Goal: Task Accomplishment & Management: Complete application form

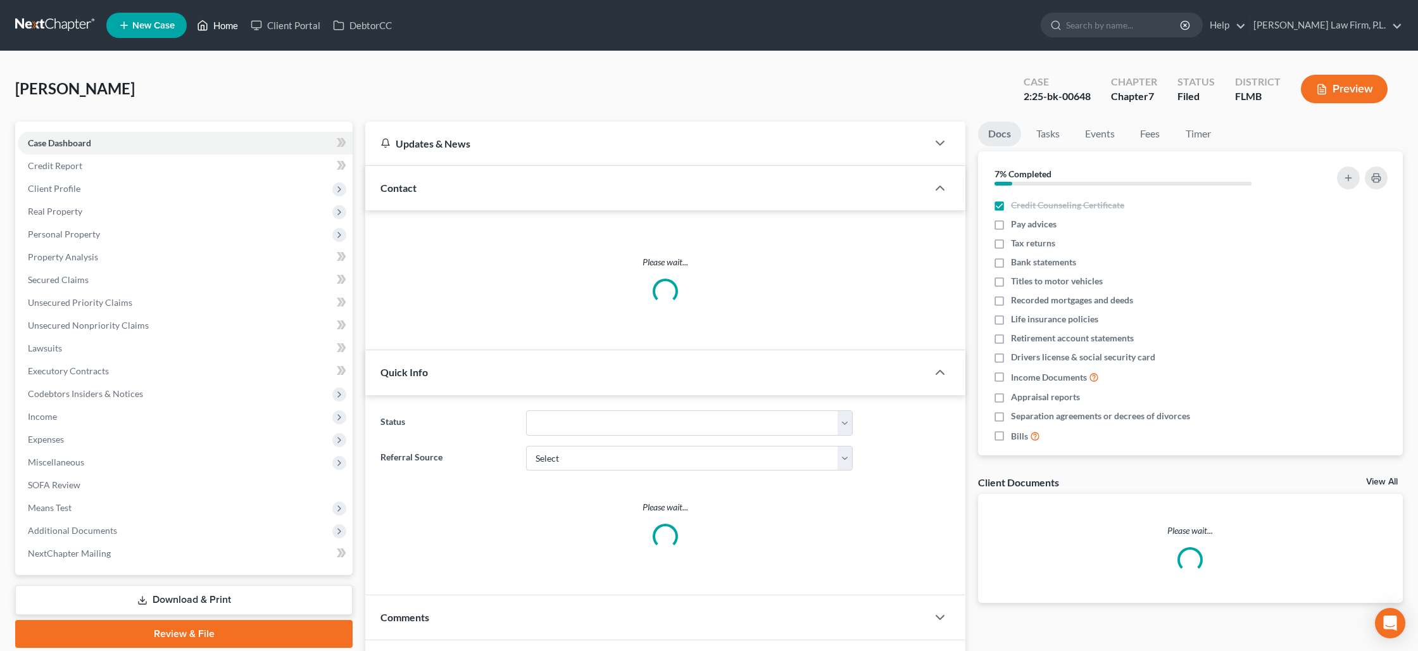
click at [217, 20] on link "Home" at bounding box center [218, 25] width 54 height 23
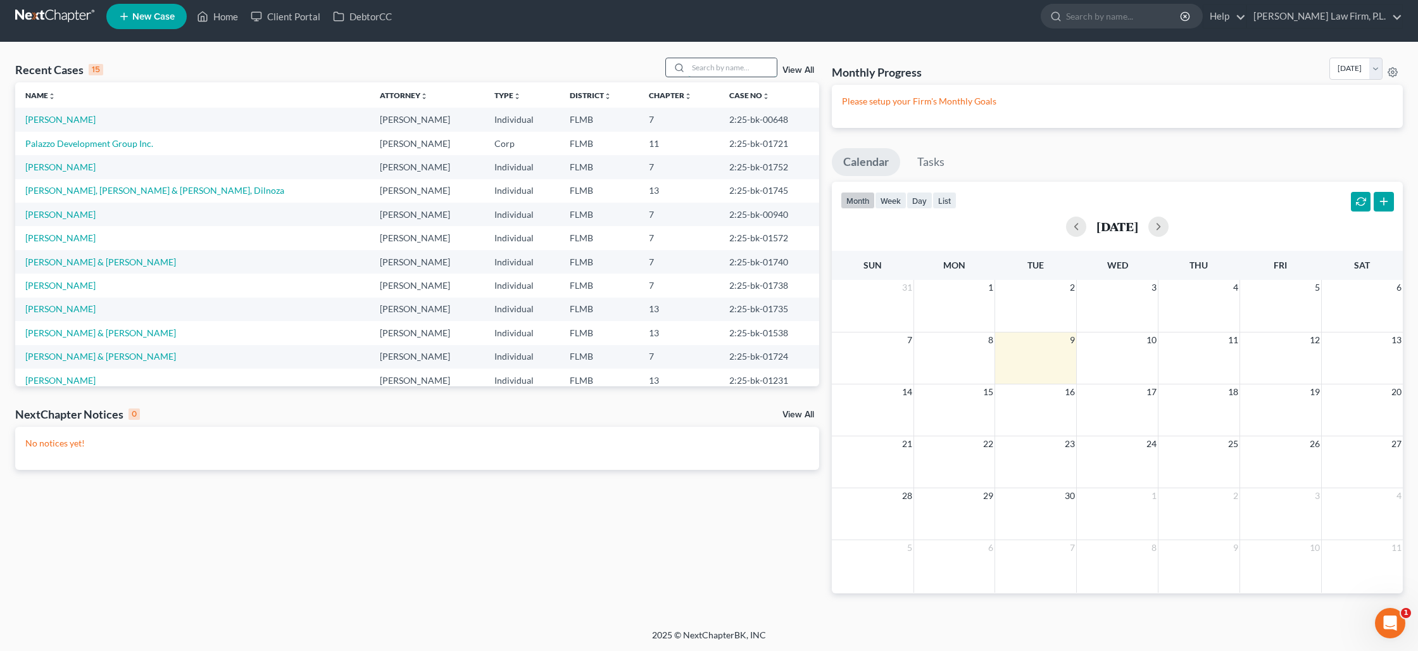
click at [722, 66] on input "search" at bounding box center [732, 67] width 89 height 18
type input "[PERSON_NAME]"
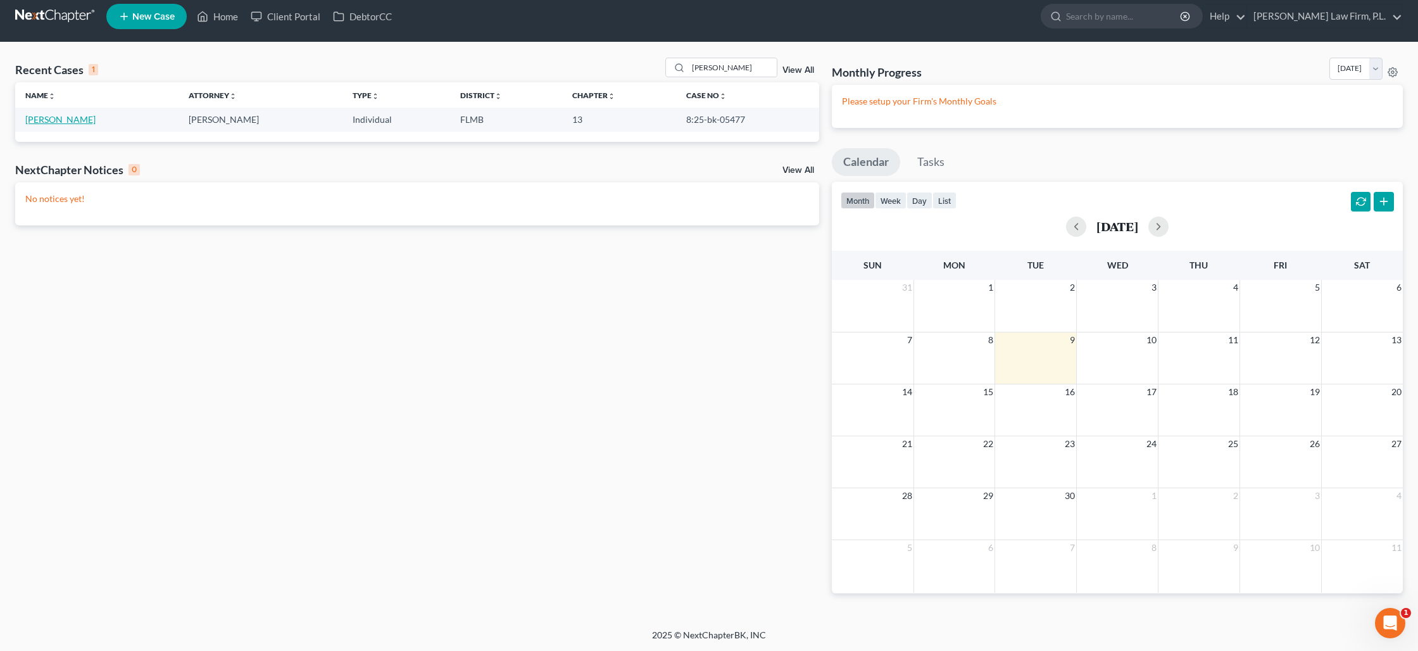
click at [39, 119] on link "[PERSON_NAME]" at bounding box center [60, 119] width 70 height 11
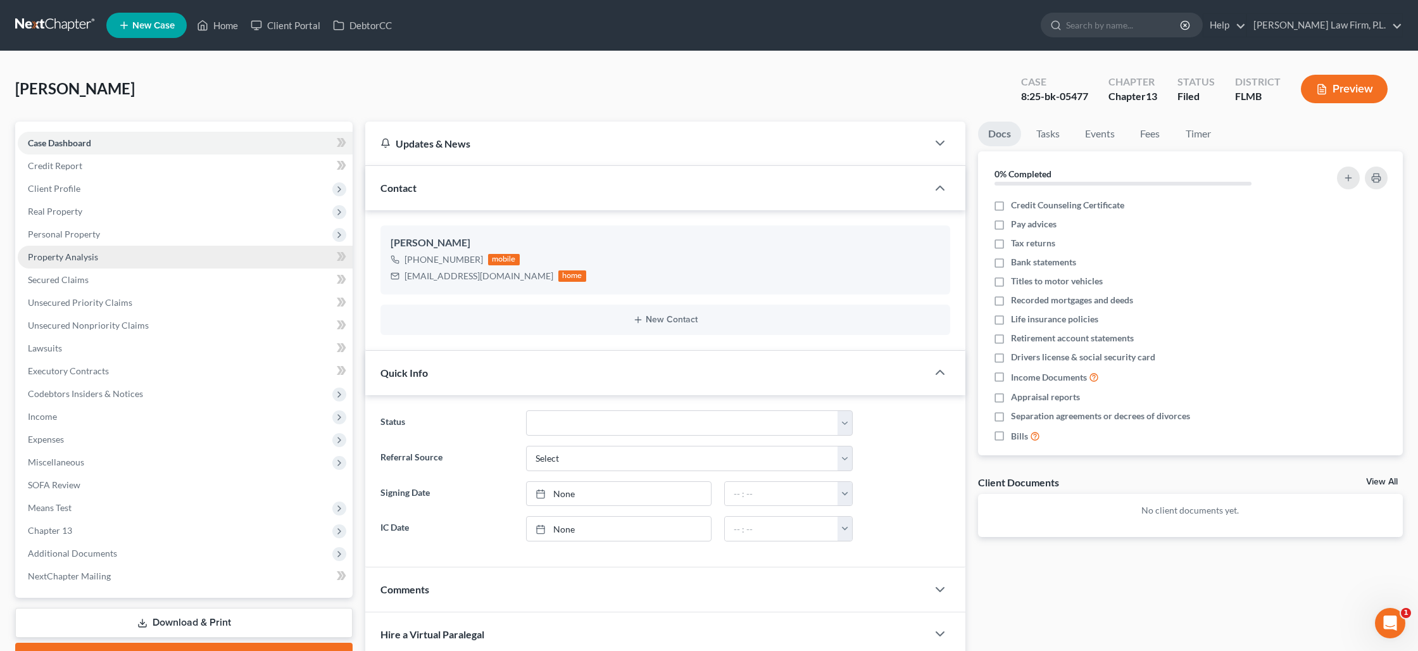
click at [87, 250] on link "Property Analysis" at bounding box center [185, 257] width 335 height 23
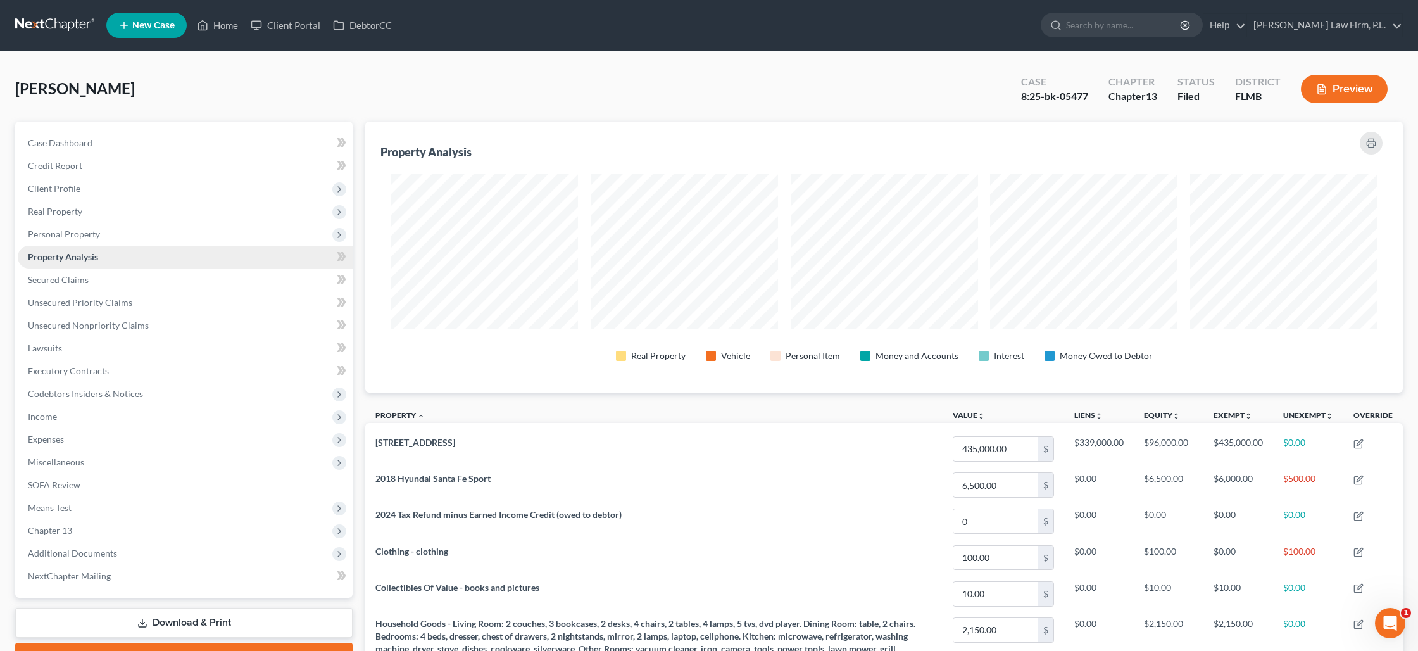
scroll to position [271, 1038]
click at [94, 211] on span "Real Property" at bounding box center [185, 211] width 335 height 23
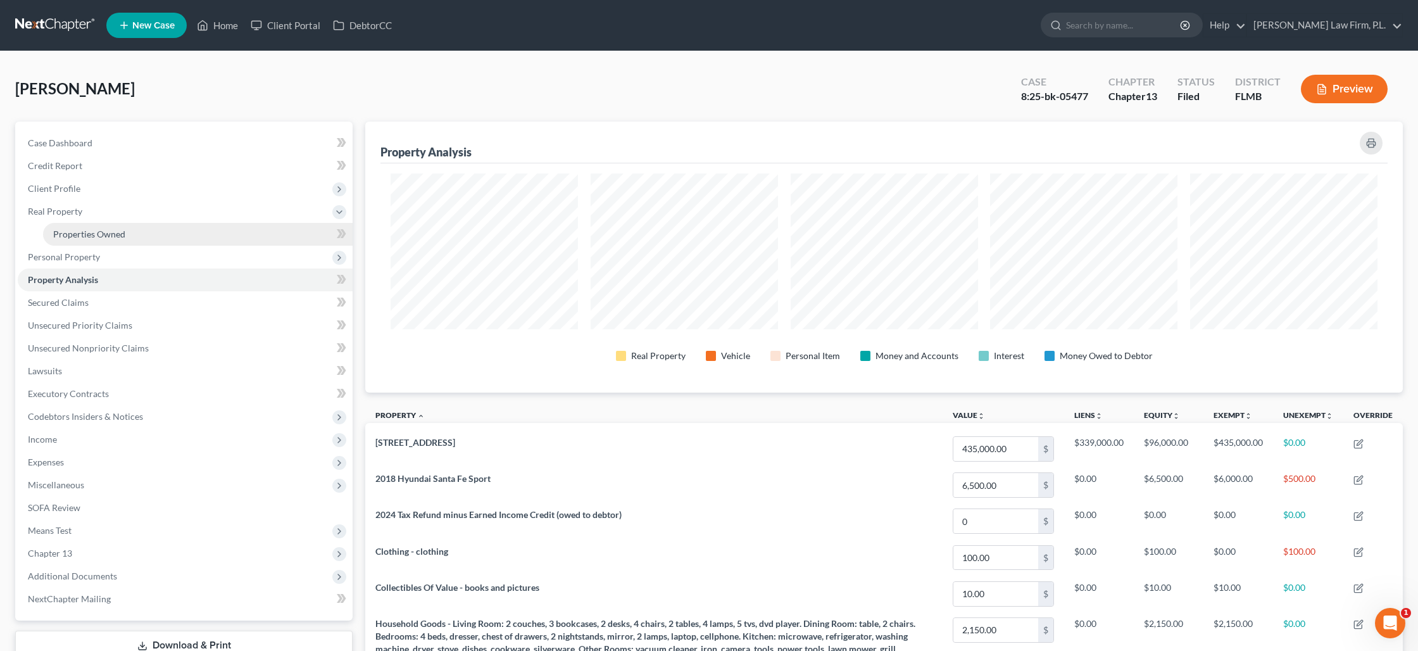
scroll to position [3, 0]
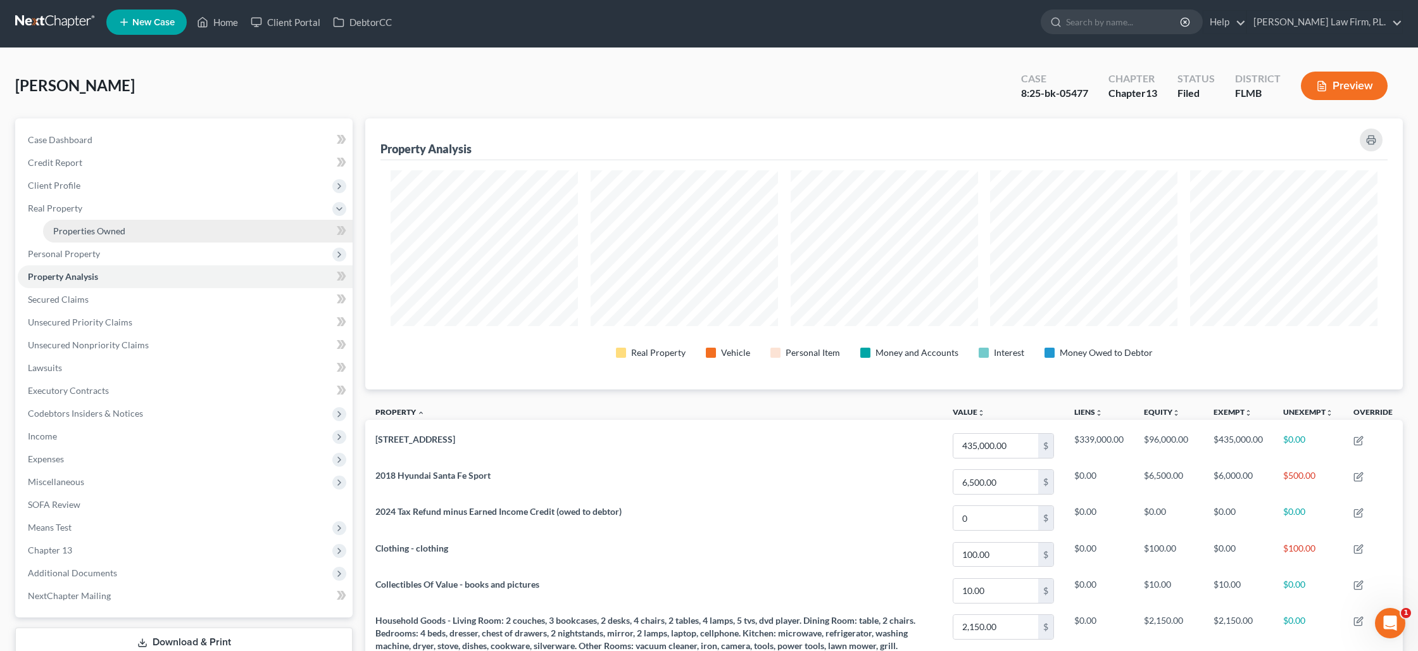
click at [95, 231] on span "Properties Owned" at bounding box center [89, 230] width 72 height 11
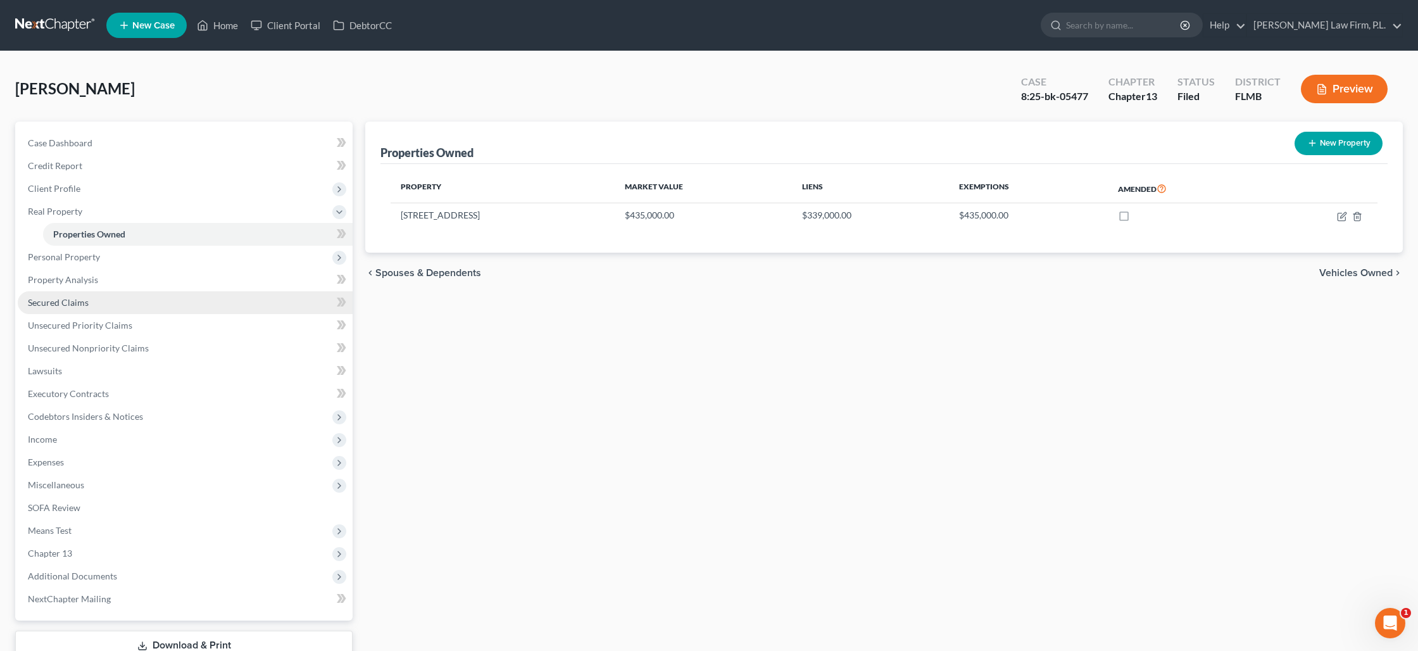
click at [91, 306] on link "Secured Claims" at bounding box center [185, 302] width 335 height 23
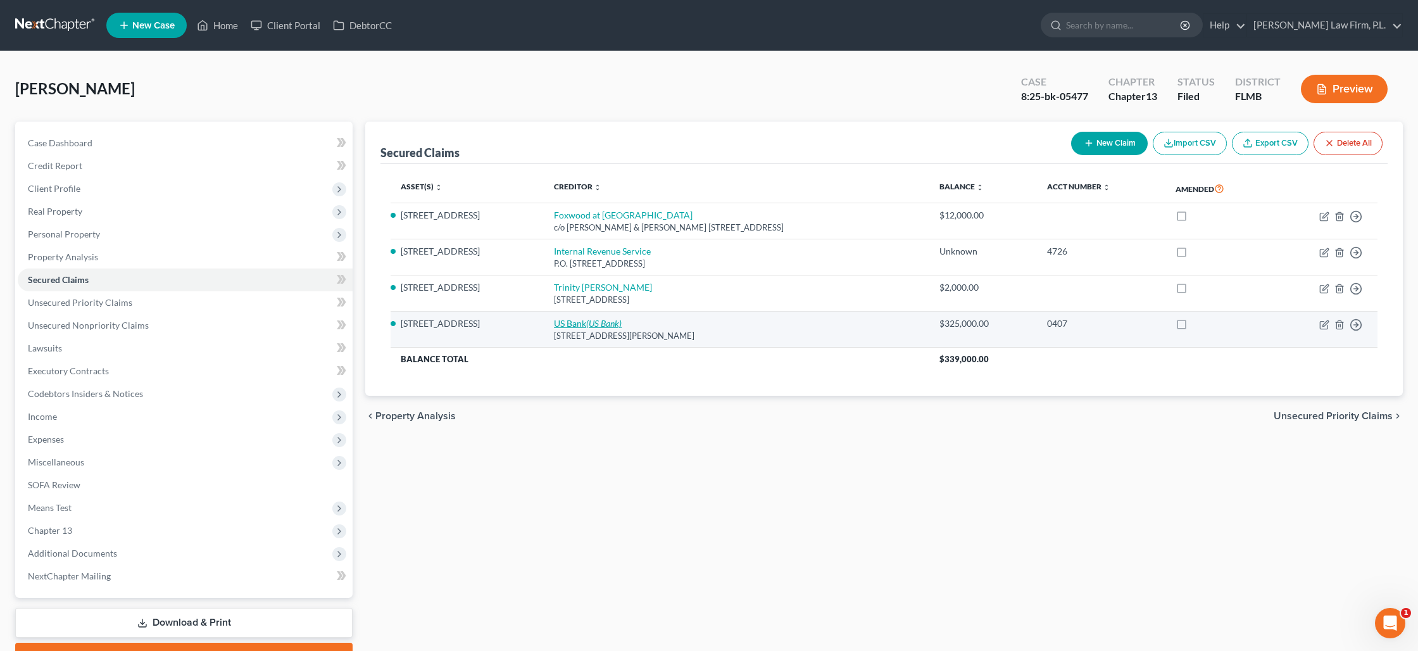
click at [554, 324] on link "US Bank (US Bank)" at bounding box center [588, 323] width 68 height 11
select select "24"
select select "2"
select select "0"
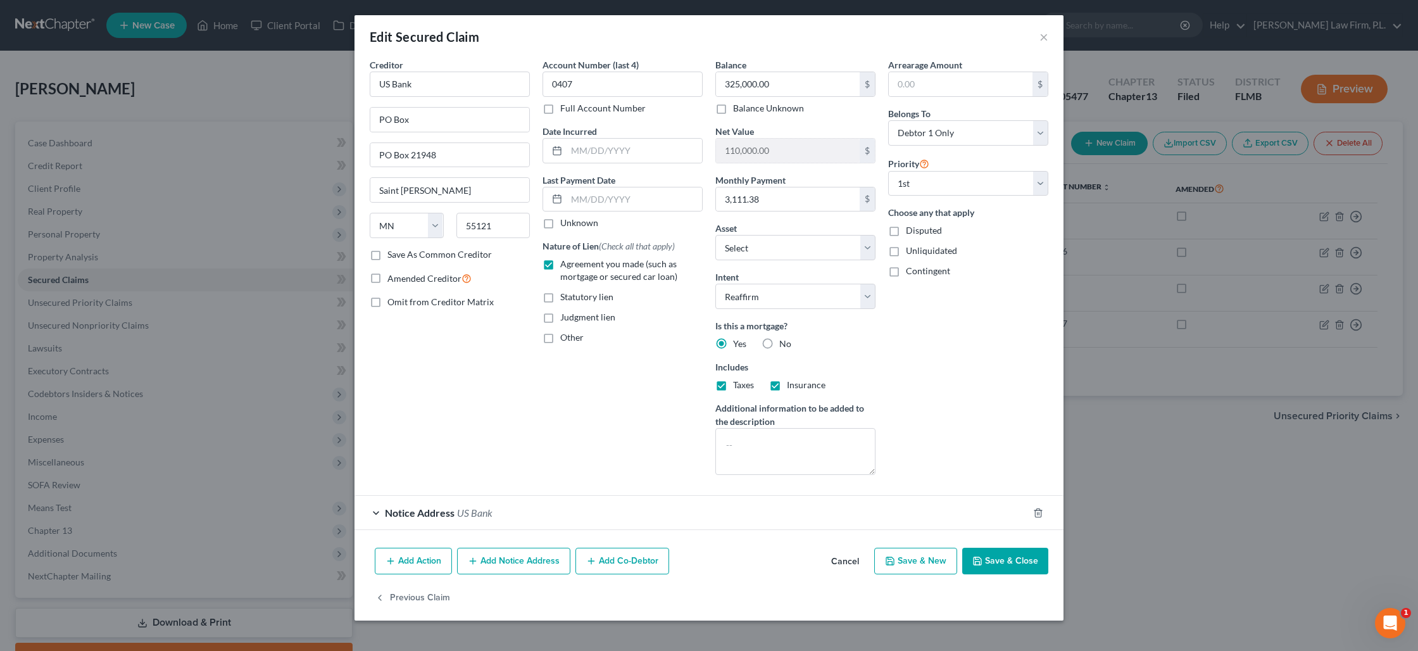
click at [997, 564] on button "Save & Close" at bounding box center [1005, 561] width 86 height 27
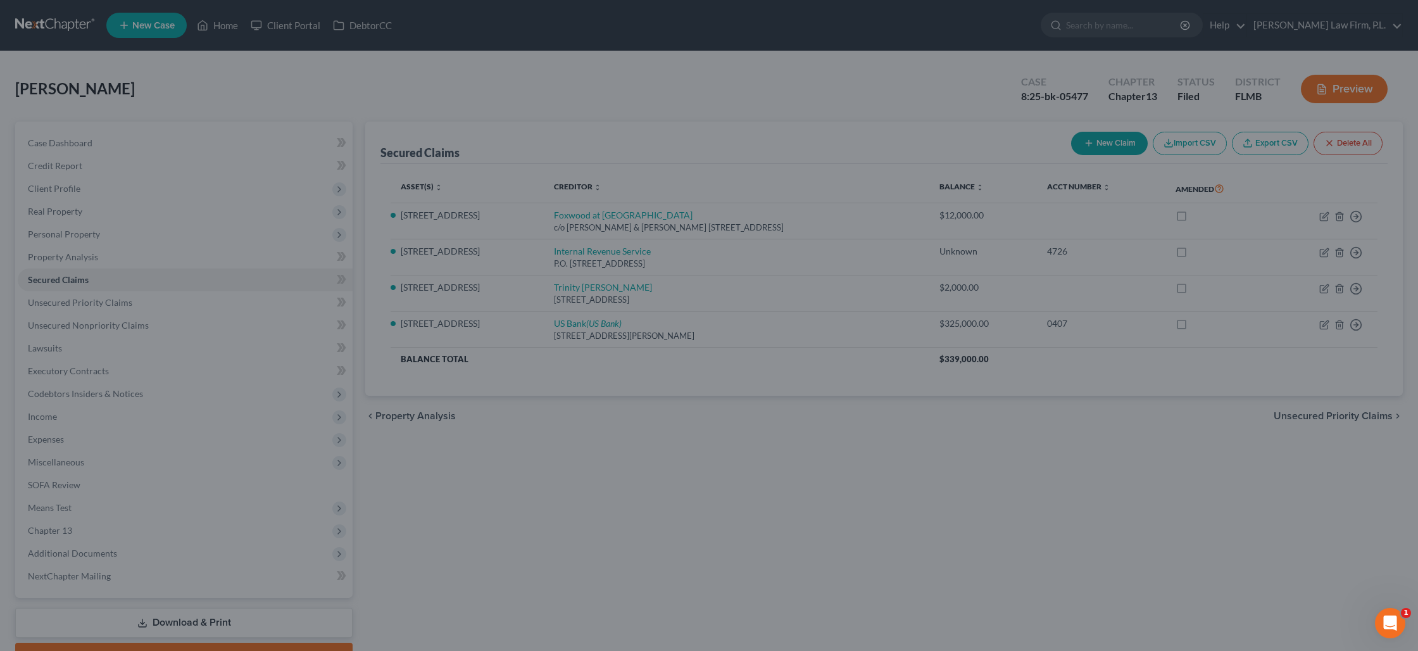
select select "2"
type input "0"
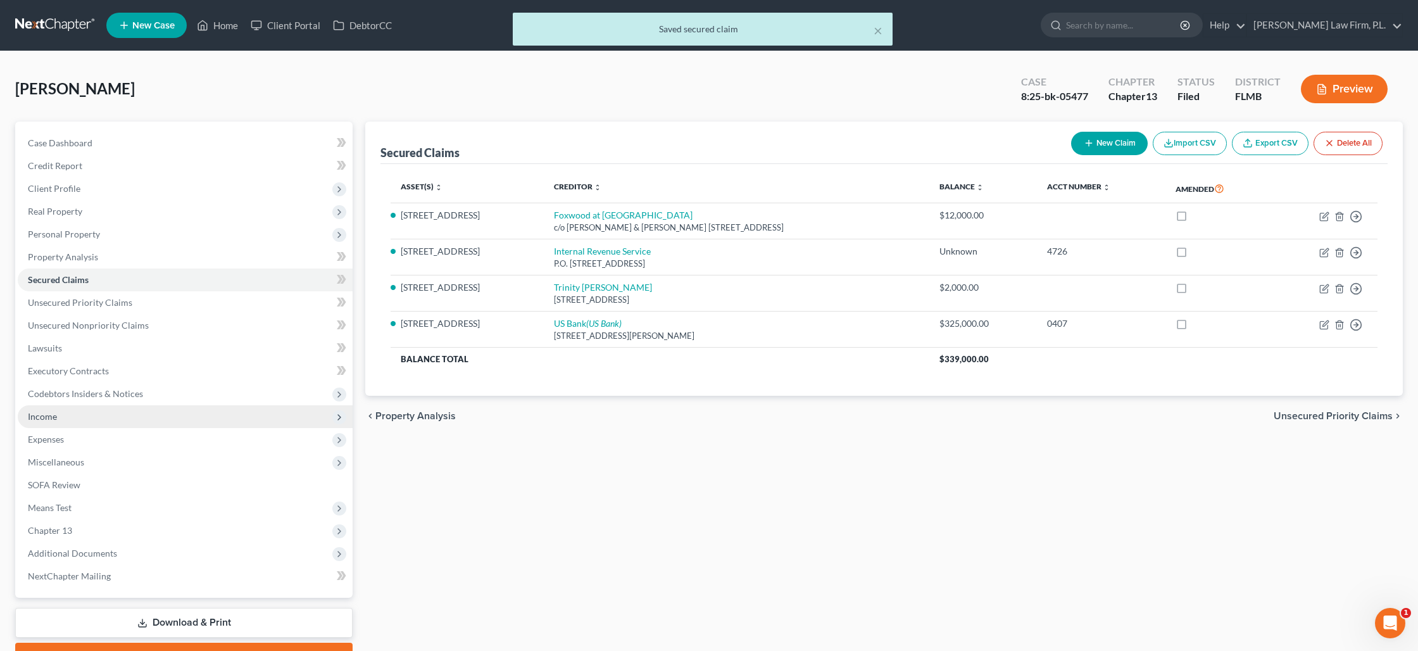
click at [146, 422] on span "Income" at bounding box center [185, 416] width 335 height 23
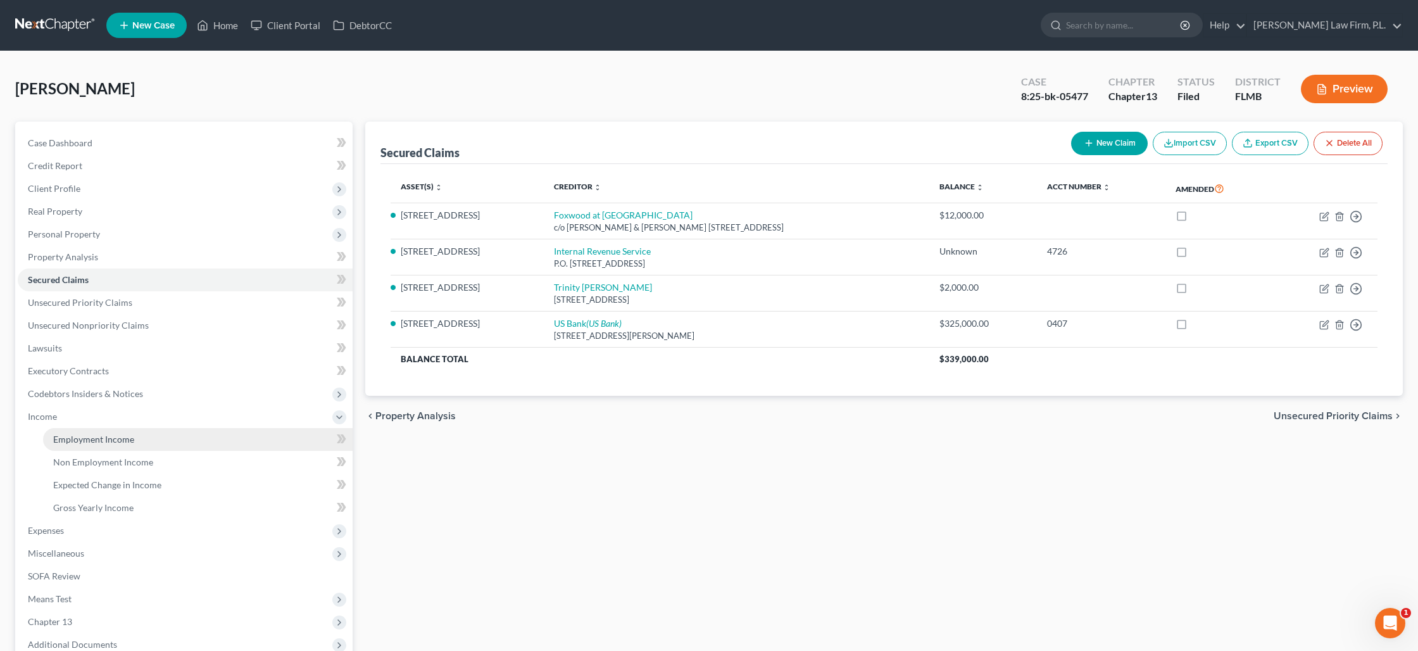
click at [146, 436] on link "Employment Income" at bounding box center [198, 439] width 310 height 23
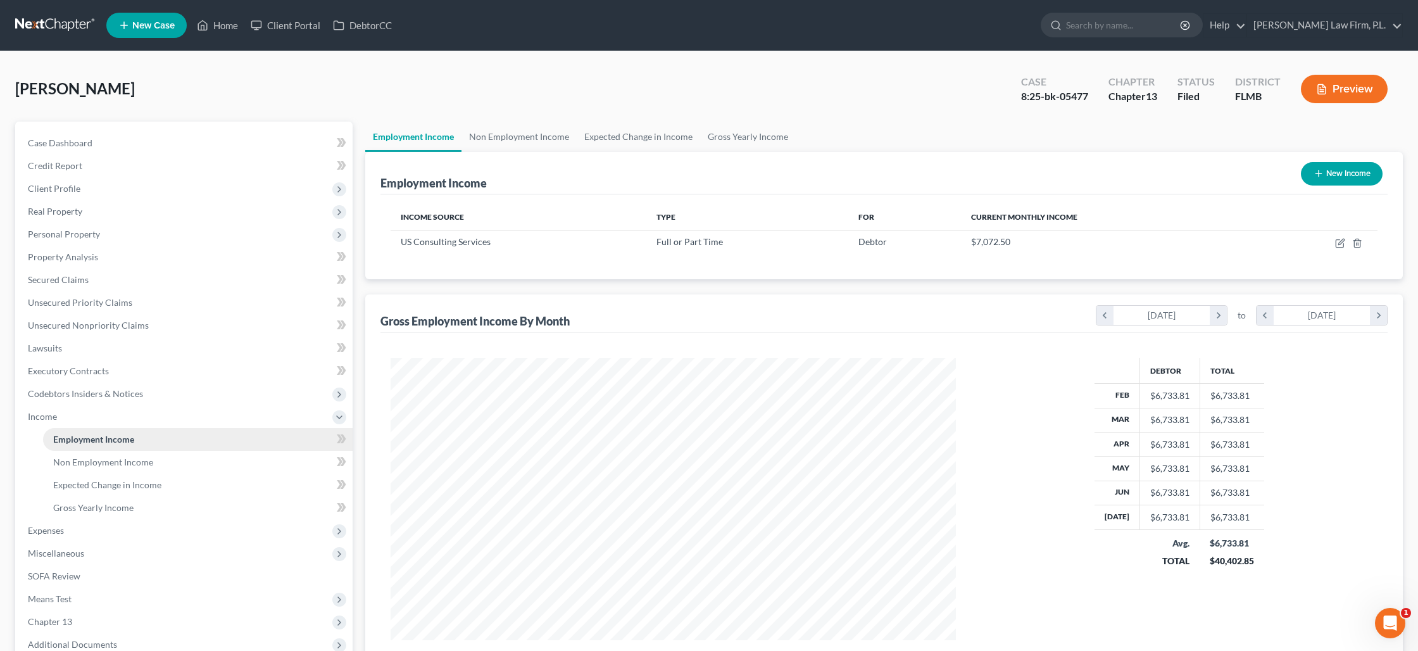
scroll to position [282, 590]
click at [1350, 96] on button "Preview" at bounding box center [1344, 89] width 87 height 28
